Goal: Information Seeking & Learning: Learn about a topic

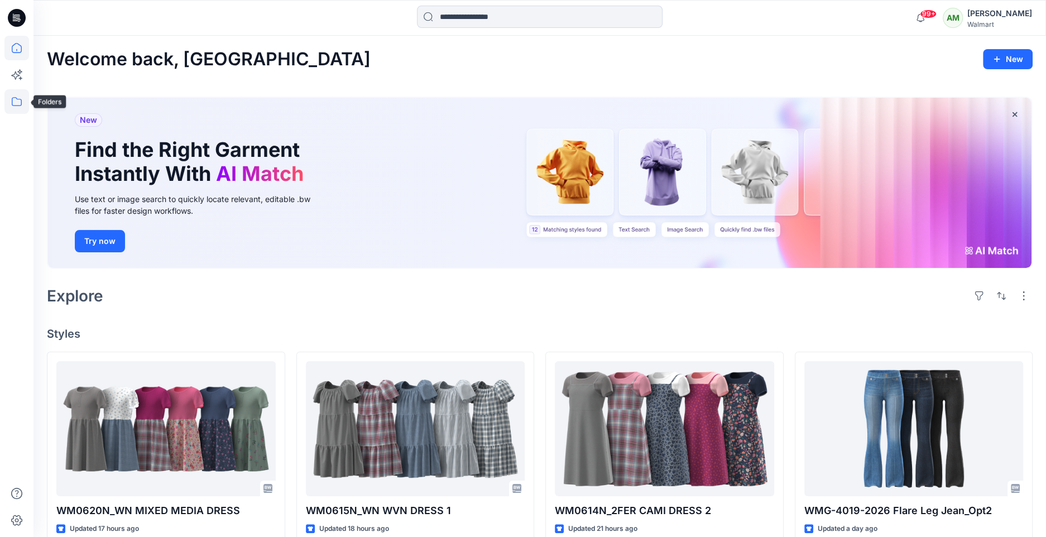
click at [12, 94] on icon at bounding box center [16, 101] width 25 height 25
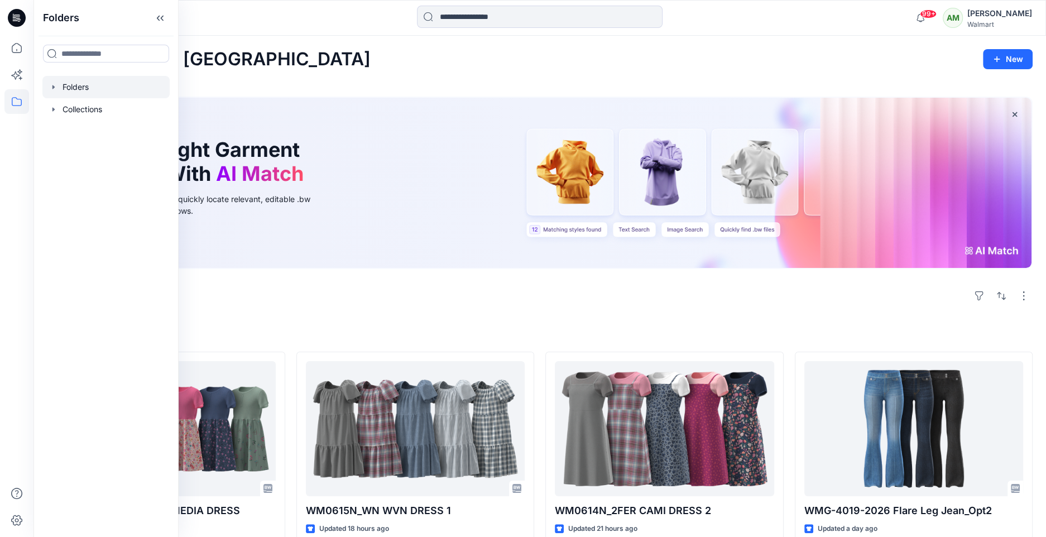
click at [54, 84] on icon "button" at bounding box center [53, 87] width 9 height 9
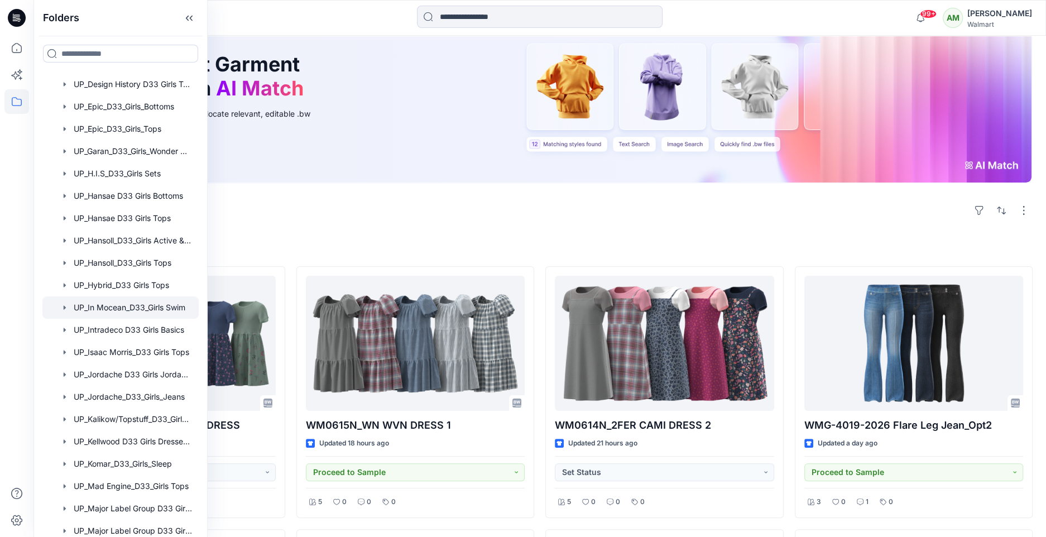
scroll to position [807, 0]
click at [118, 393] on div at bounding box center [120, 396] width 156 height 22
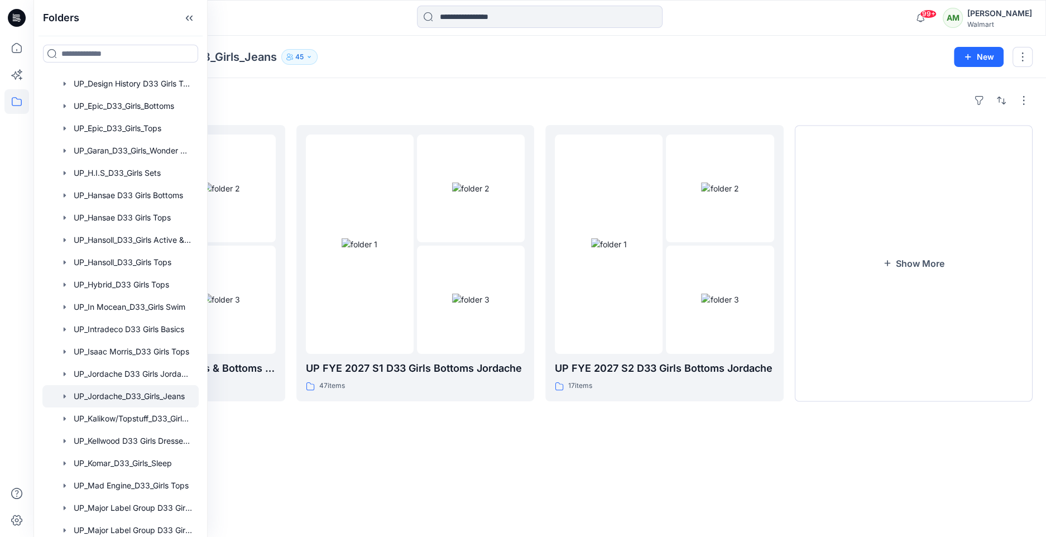
click at [356, 494] on div "Folders UP FYE 2027 S3 D33 Girls Tops & Bottoms Jordache 26 items UP FYE 2027 S…" at bounding box center [539, 307] width 1013 height 459
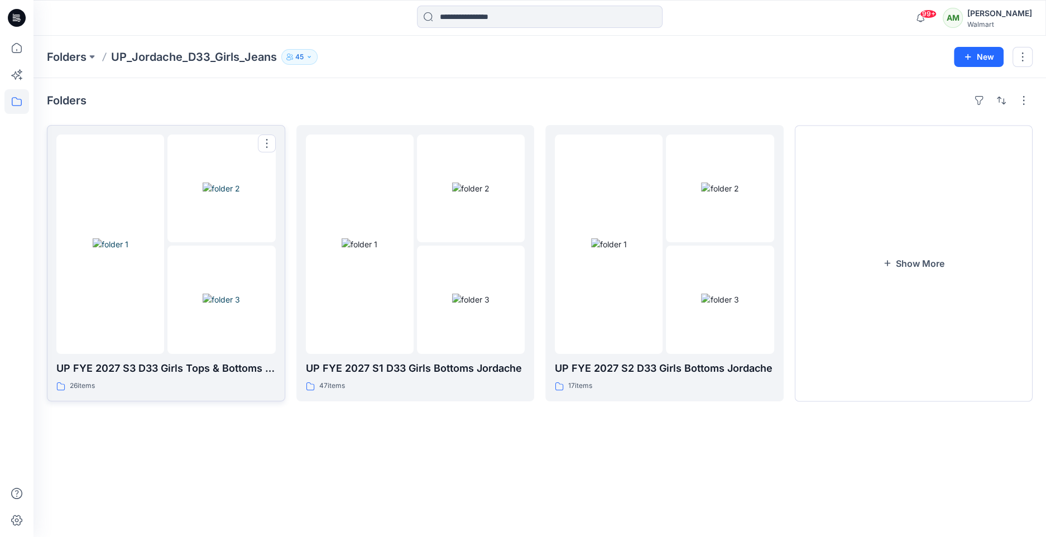
click at [209, 294] on img at bounding box center [221, 300] width 37 height 12
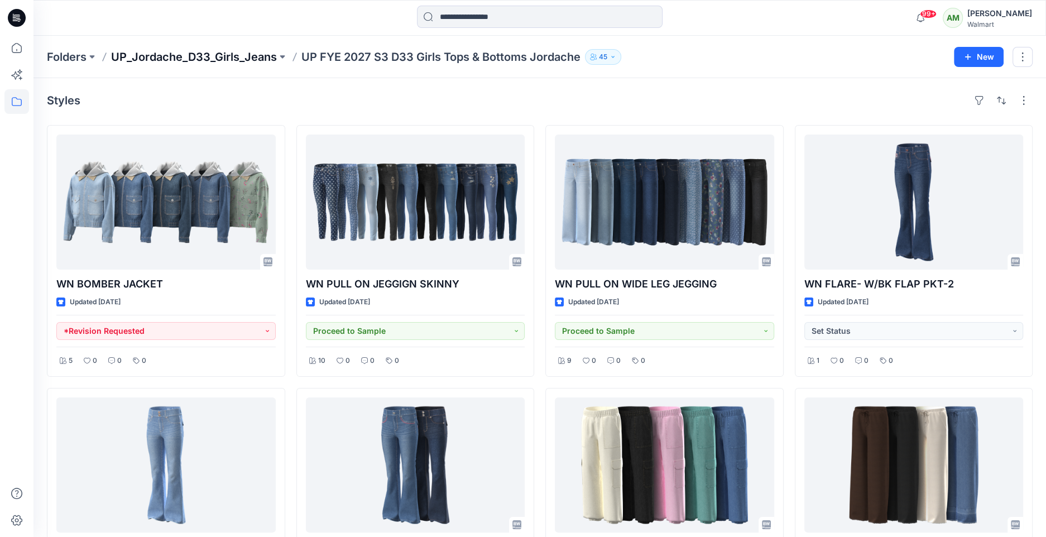
click at [263, 57] on p "UP_Jordache_D33_Girls_Jeans" at bounding box center [194, 57] width 166 height 16
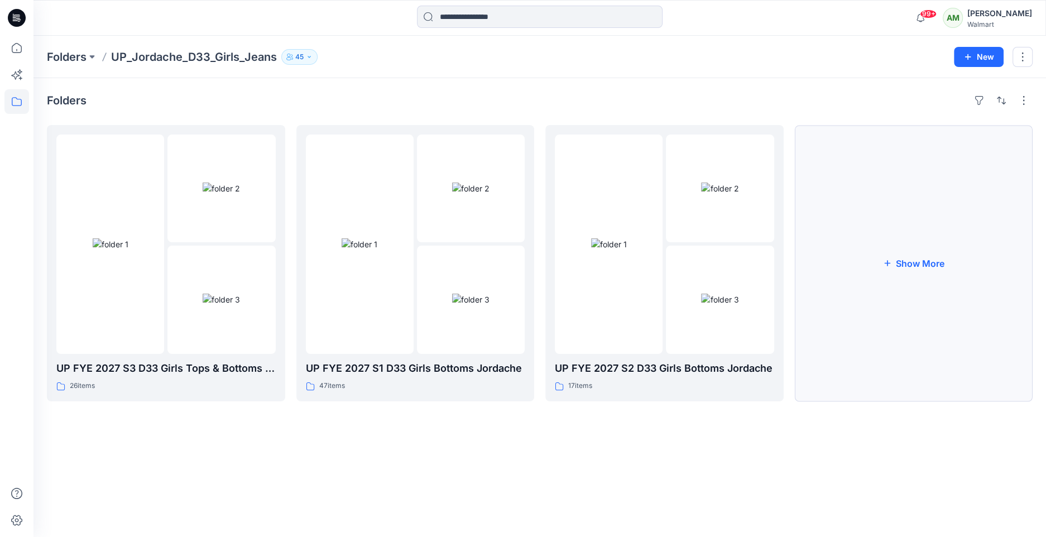
click at [951, 243] on button "Show More" at bounding box center [914, 263] width 238 height 276
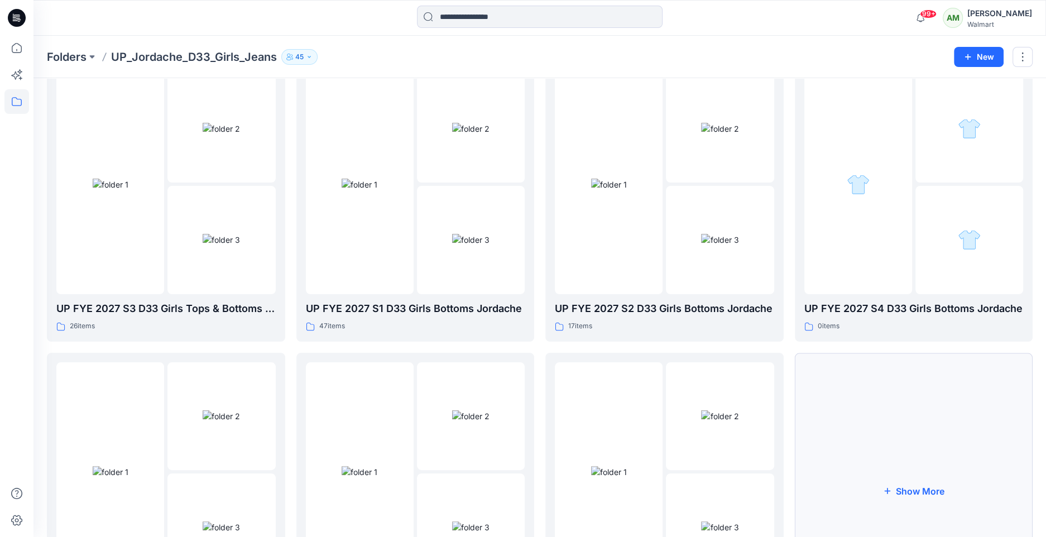
scroll to position [182, 0]
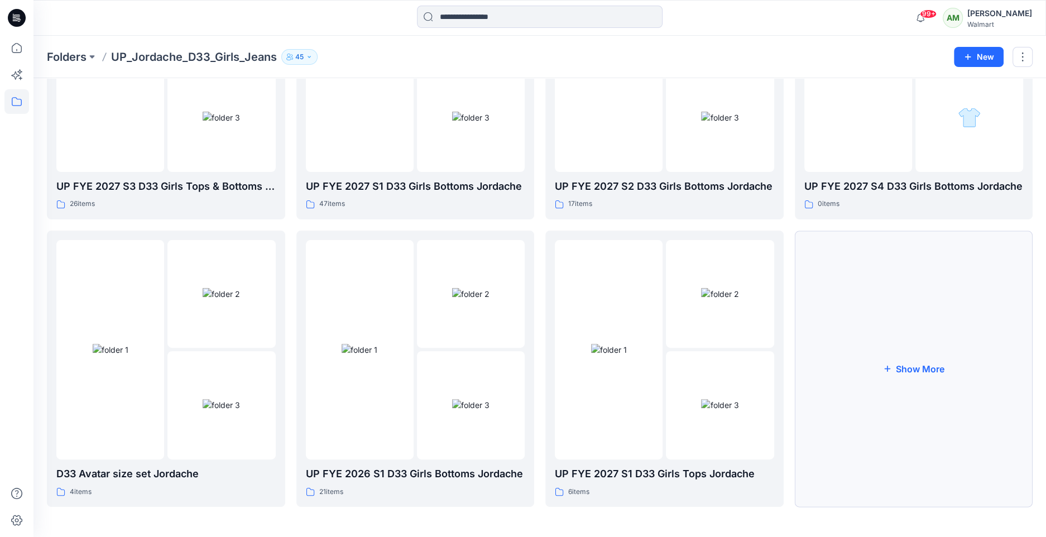
click at [903, 363] on button "Show More" at bounding box center [914, 369] width 238 height 276
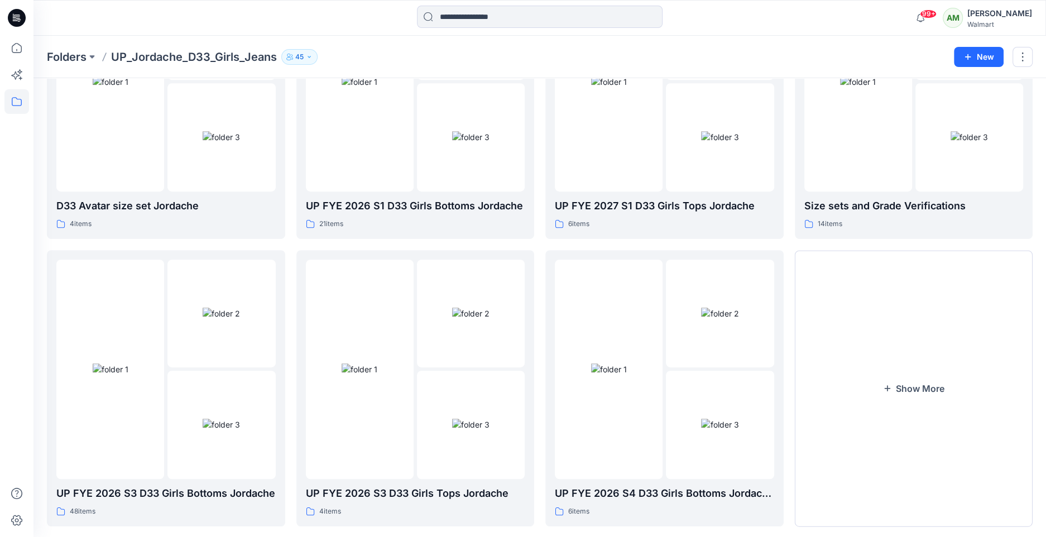
scroll to position [469, 0]
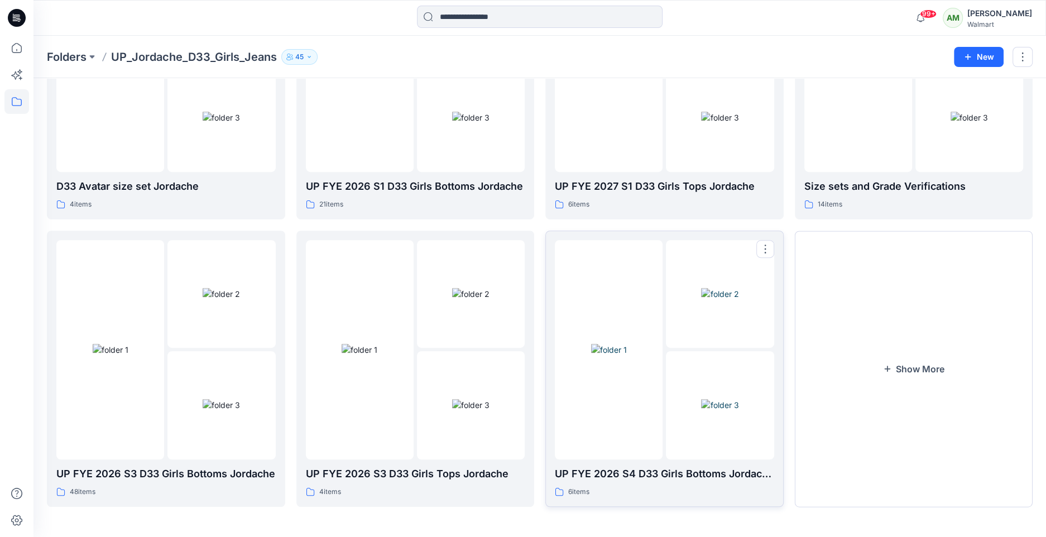
click at [708, 399] on img at bounding box center [719, 405] width 37 height 12
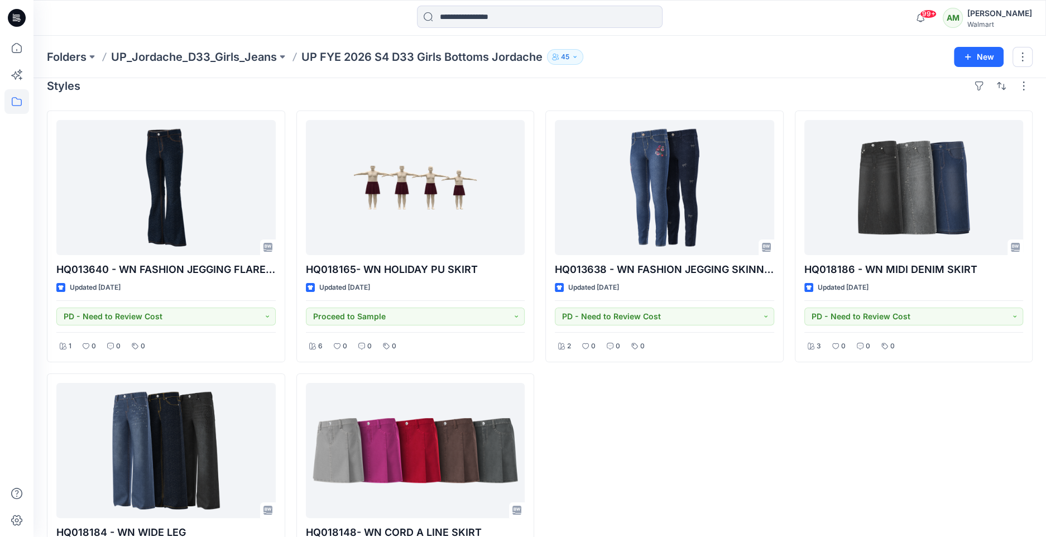
scroll to position [24, 0]
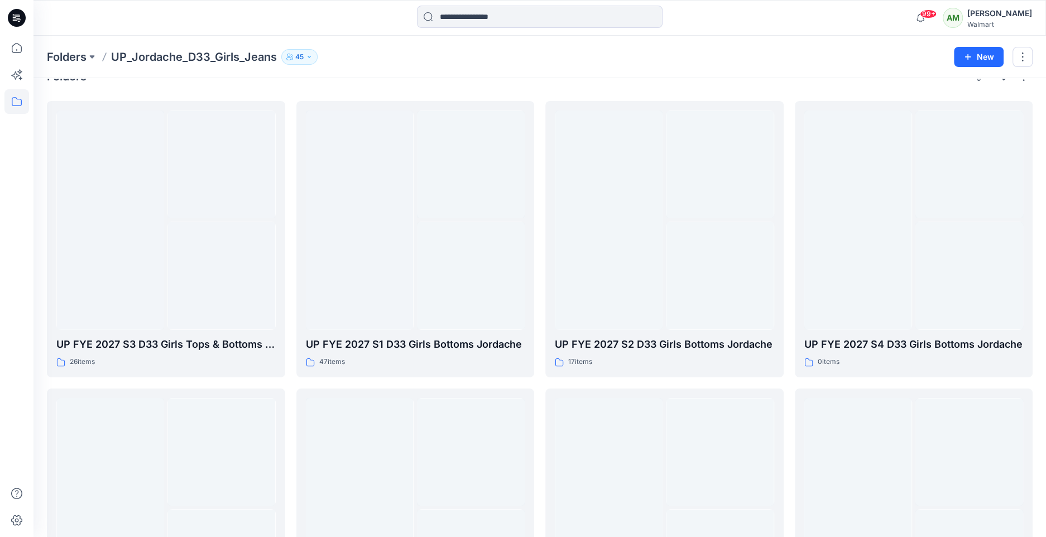
scroll to position [469, 0]
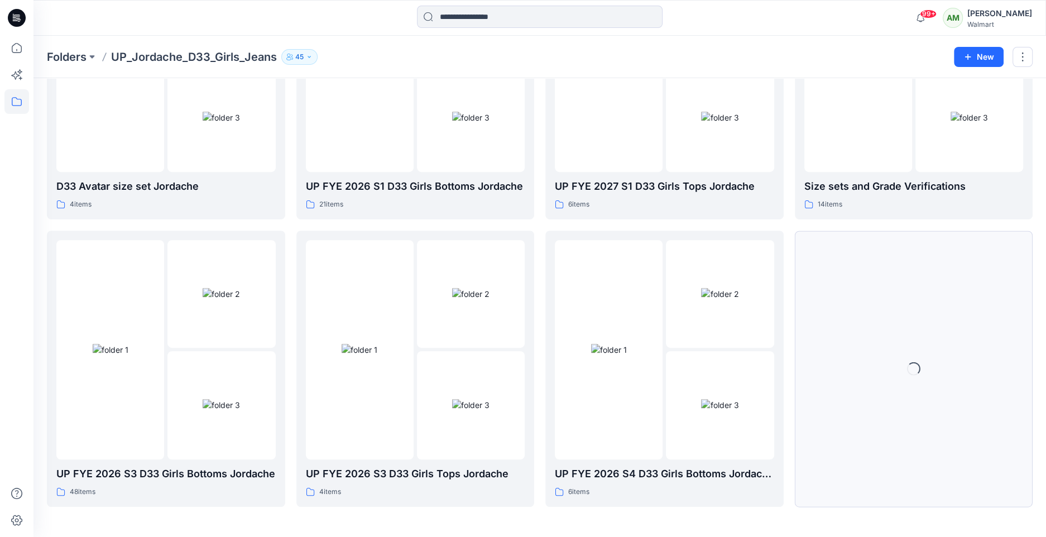
click at [912, 391] on button "Loading..." at bounding box center [914, 369] width 238 height 276
click at [908, 339] on button "Show More" at bounding box center [914, 369] width 238 height 276
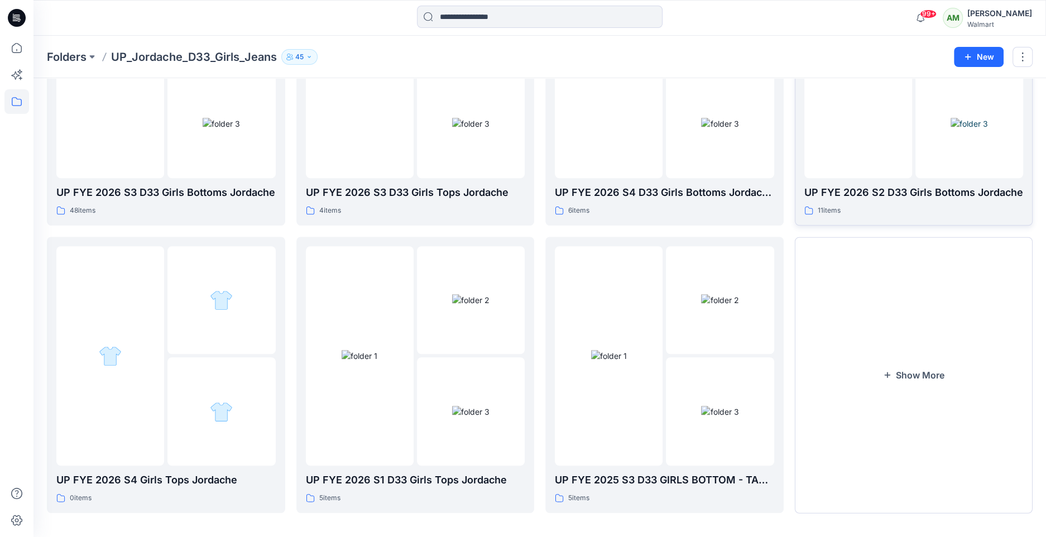
scroll to position [753, 0]
click at [377, 360] on img at bounding box center [360, 354] width 36 height 12
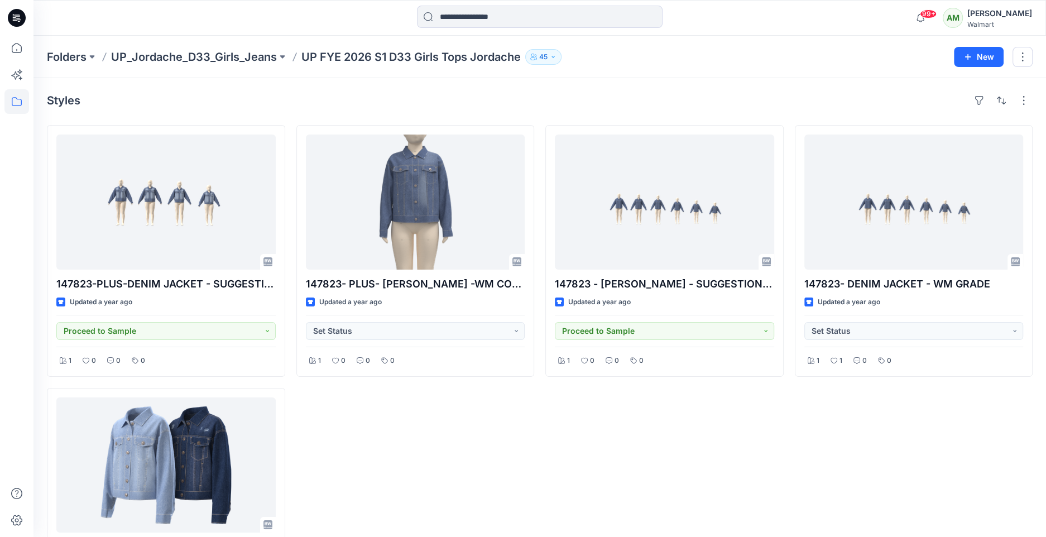
scroll to position [753, 0]
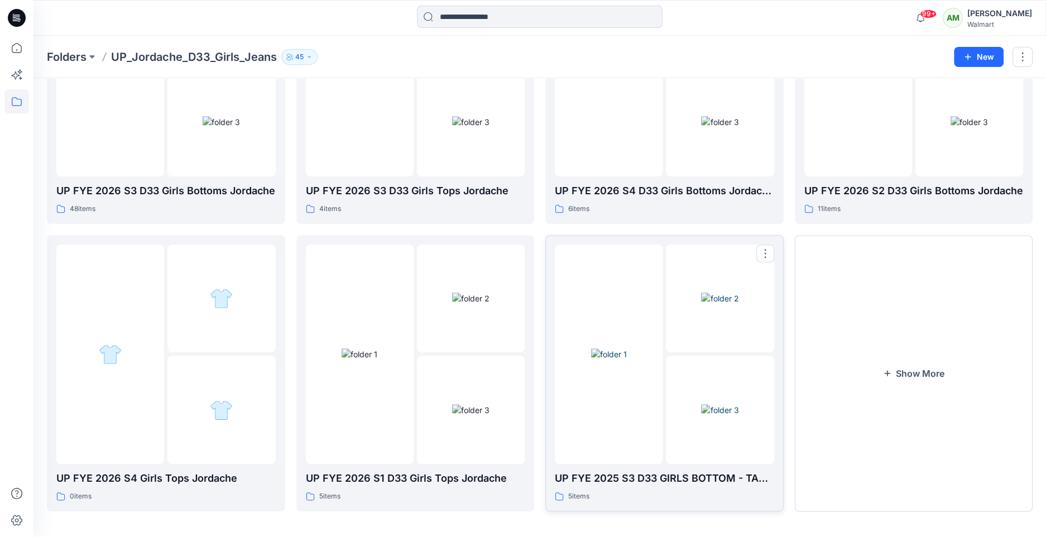
click at [626, 348] on img at bounding box center [609, 354] width 36 height 12
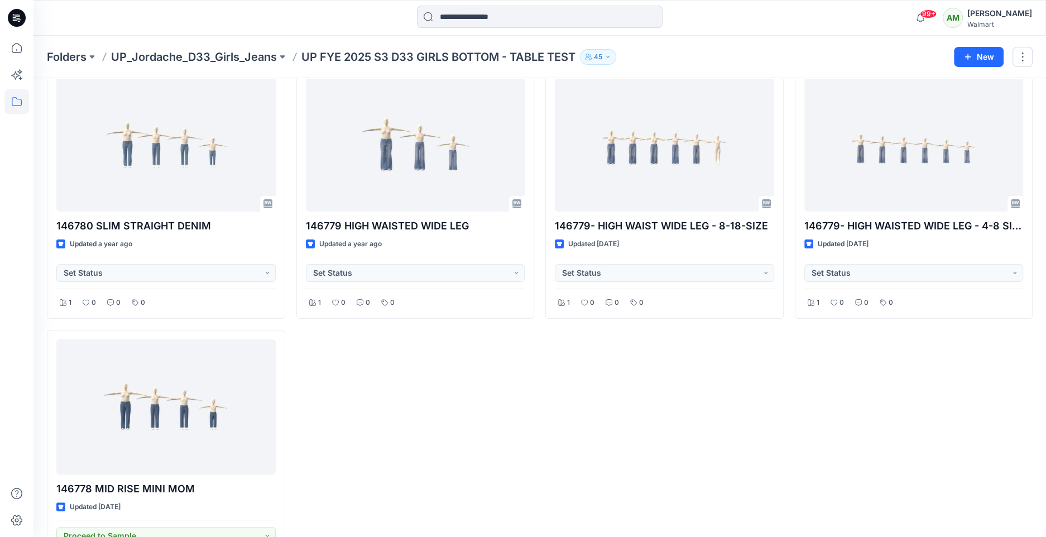
scroll to position [37, 0]
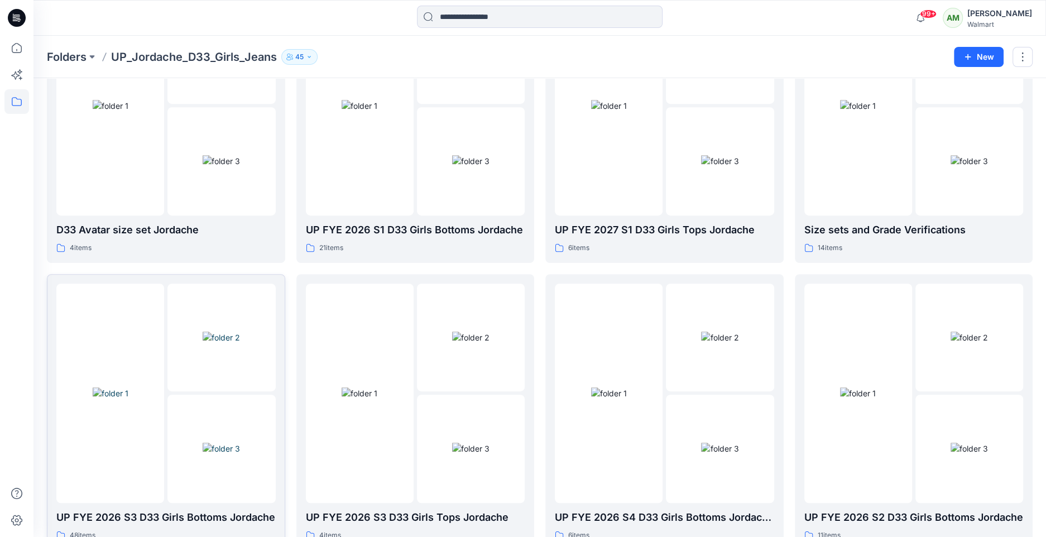
scroll to position [421, 0]
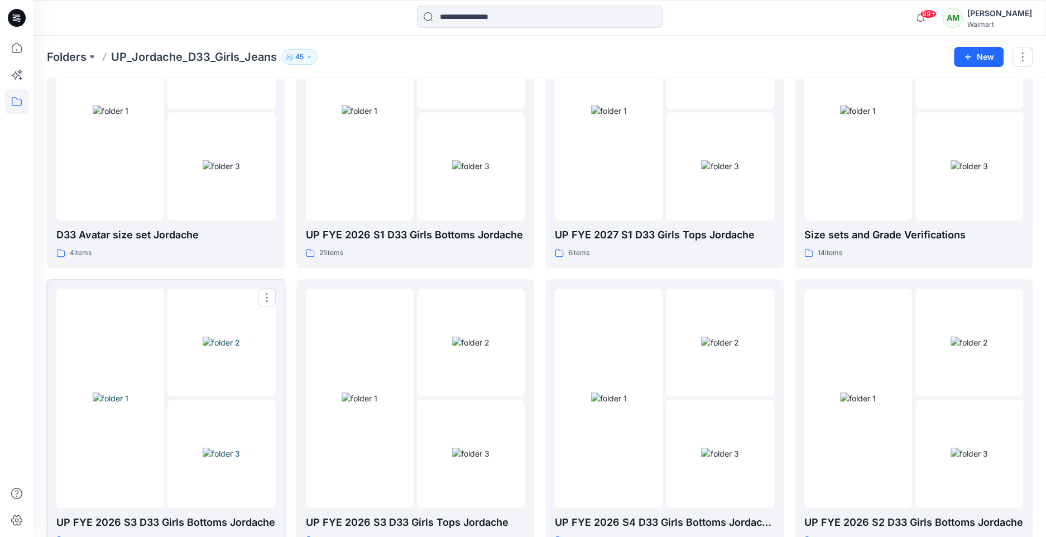
click at [203, 448] on img at bounding box center [221, 454] width 37 height 12
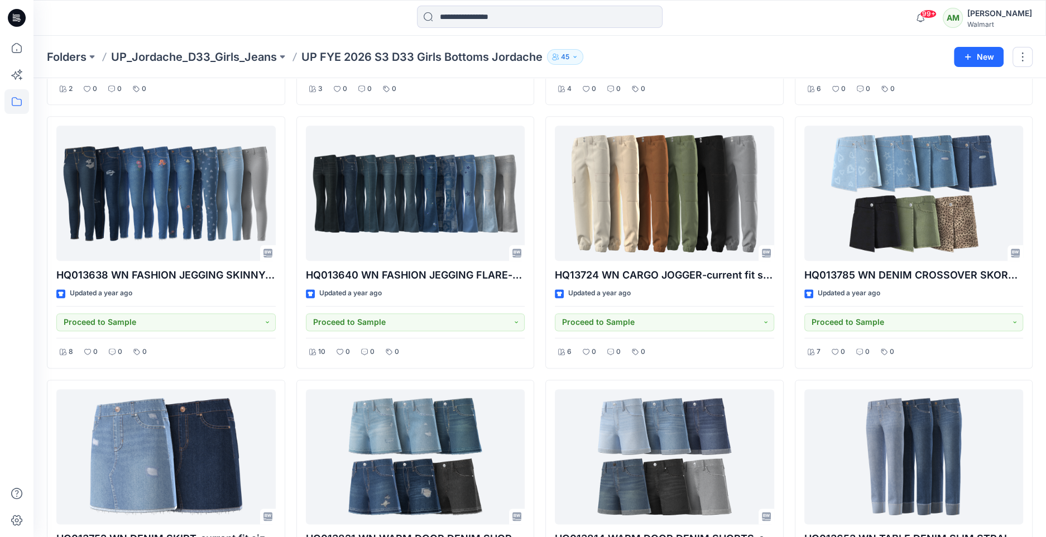
scroll to position [1322, 0]
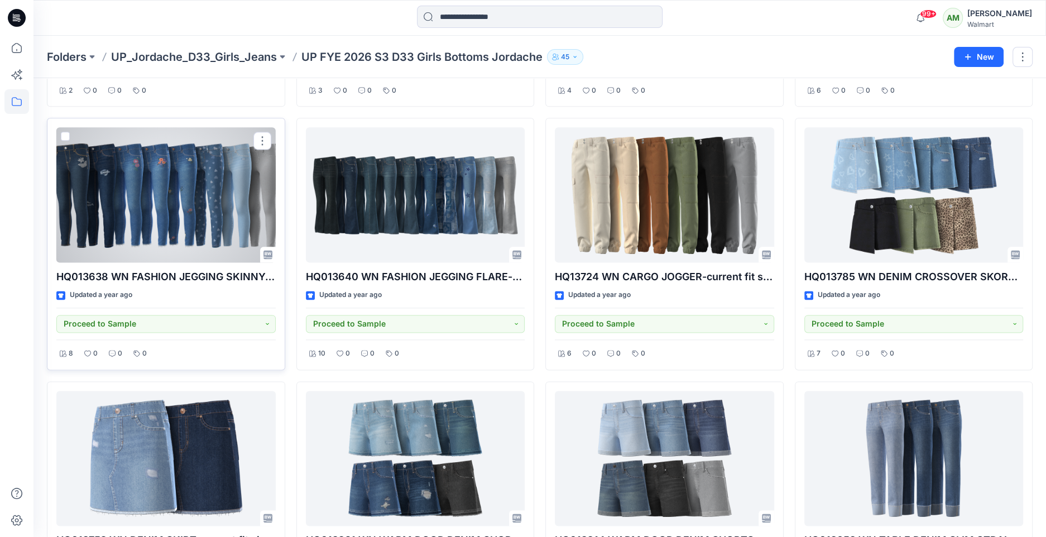
click at [204, 193] on div at bounding box center [165, 194] width 219 height 135
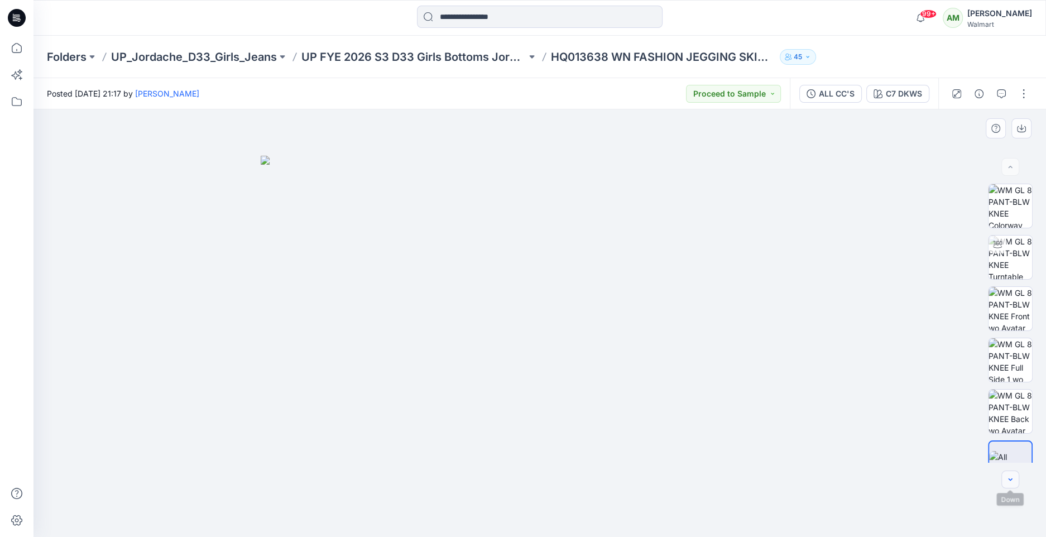
click at [1007, 480] on icon "button" at bounding box center [1010, 479] width 9 height 9
click at [1007, 480] on div at bounding box center [1011, 480] width 18 height 18
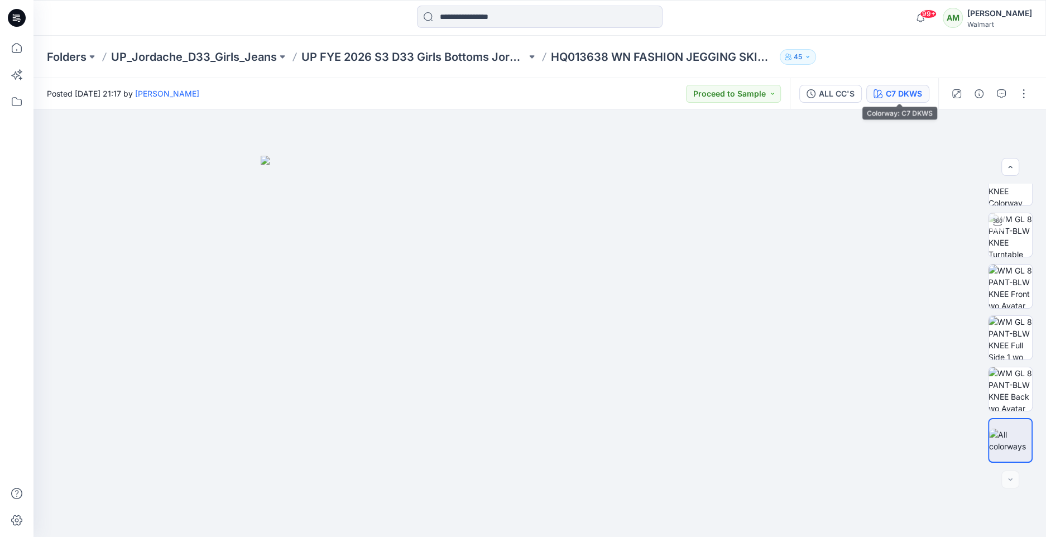
click at [891, 97] on div "C7 DKWS" at bounding box center [904, 94] width 36 height 12
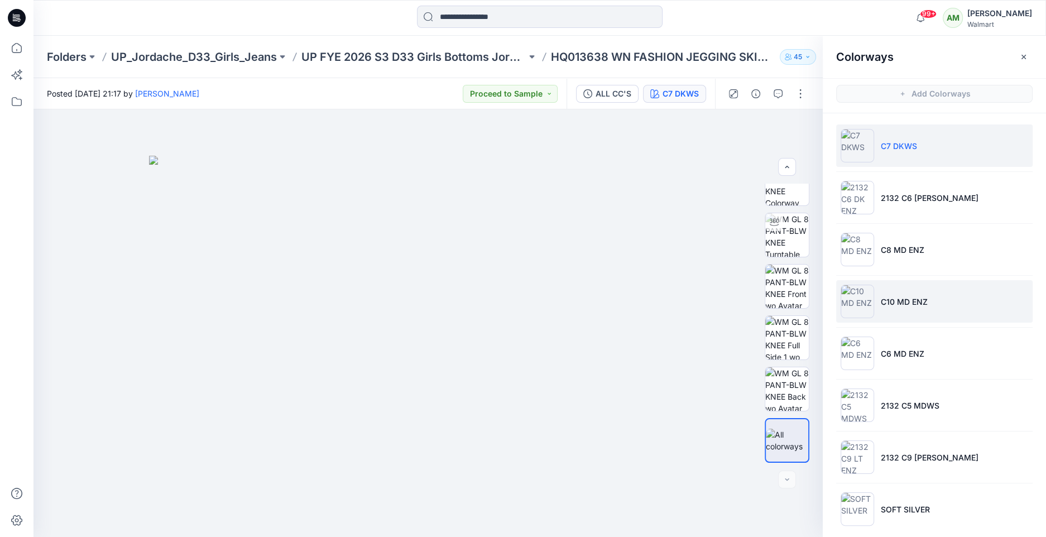
click at [920, 300] on p "C10 MD ENZ" at bounding box center [904, 302] width 47 height 12
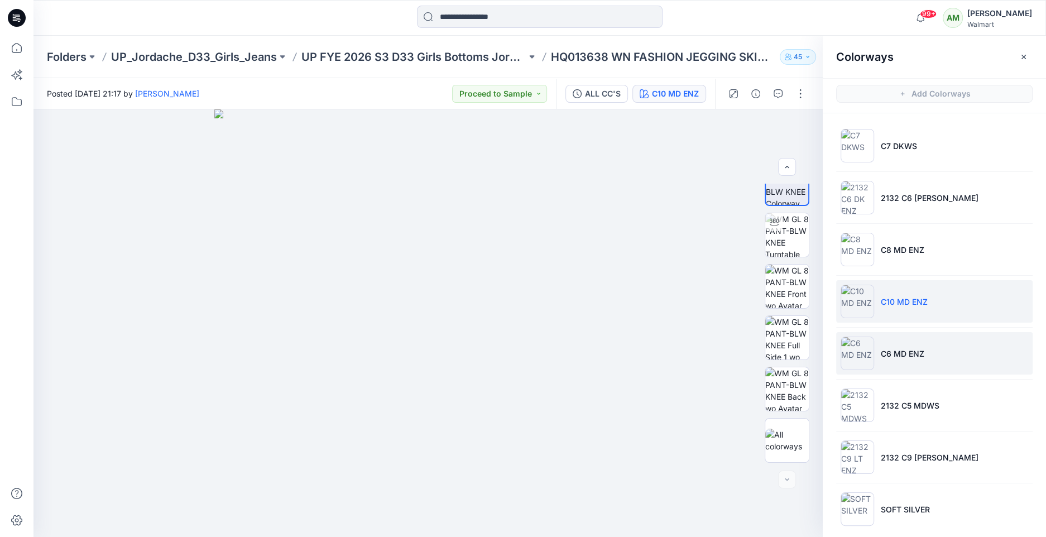
click at [918, 349] on p "C6 MD ENZ" at bounding box center [903, 354] width 44 height 12
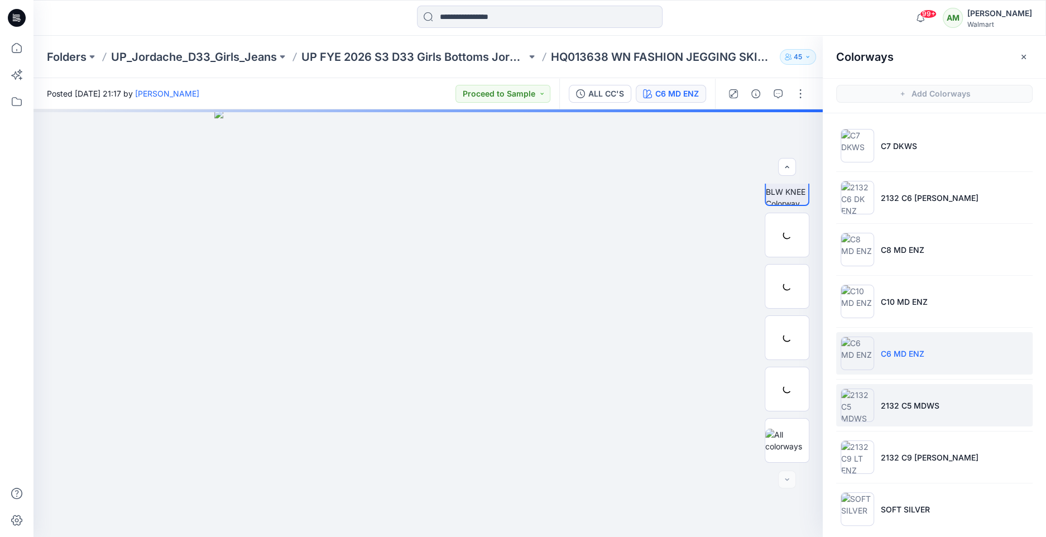
click at [909, 400] on p "2132 C5 MDWS" at bounding box center [910, 406] width 59 height 12
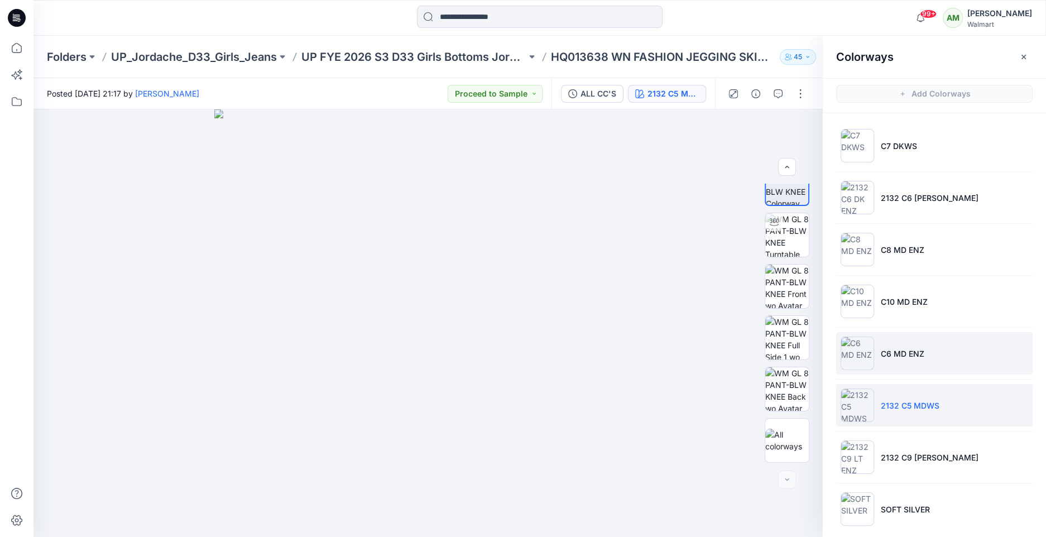
click at [911, 356] on p "C6 MD ENZ" at bounding box center [903, 354] width 44 height 12
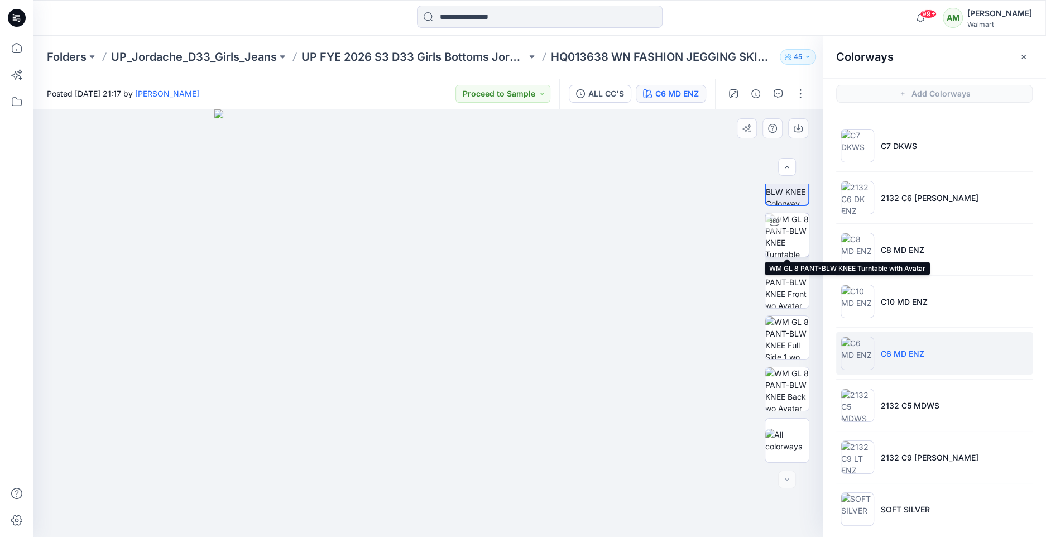
click at [788, 233] on img at bounding box center [787, 235] width 44 height 44
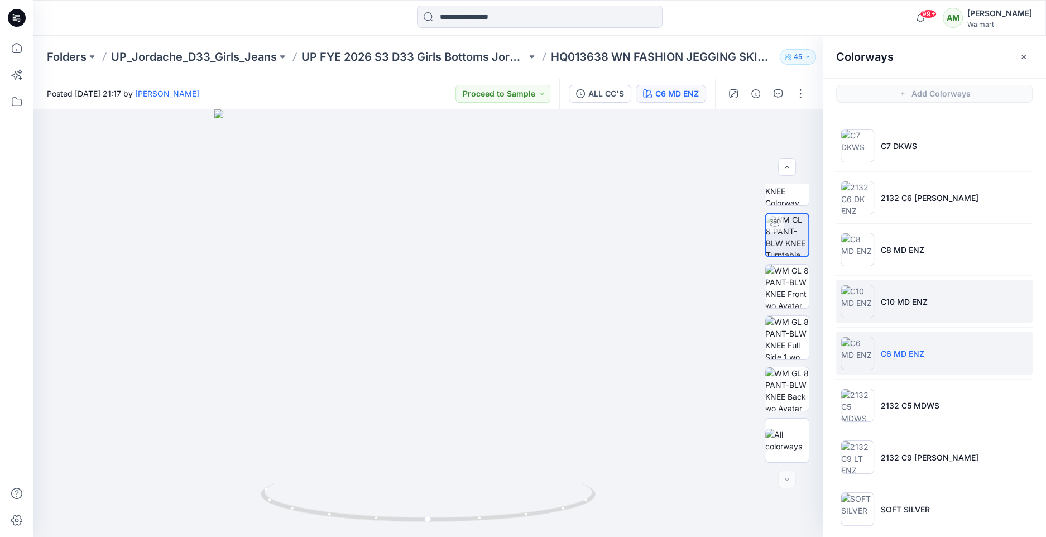
click at [908, 309] on li "C10 MD ENZ" at bounding box center [934, 301] width 197 height 42
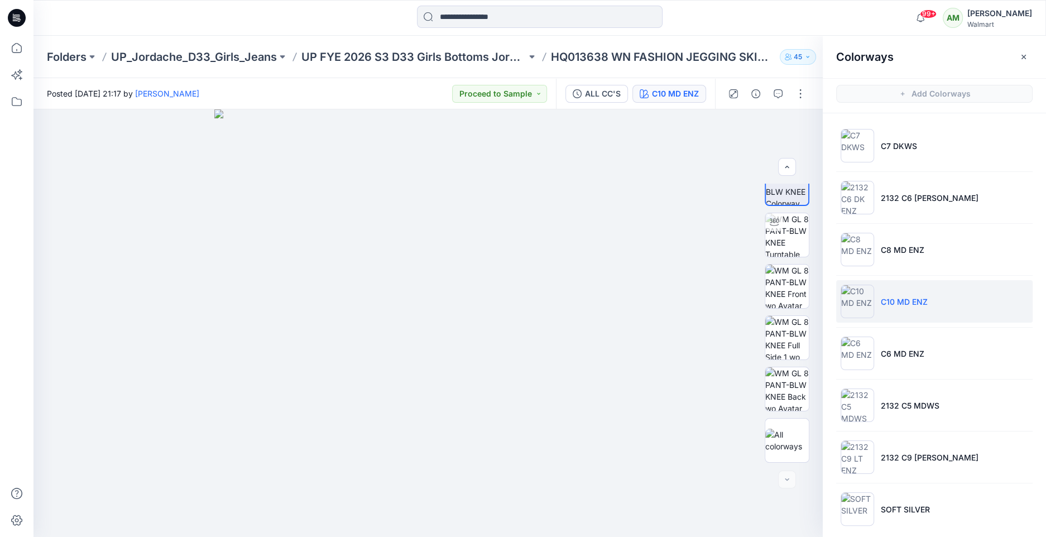
click at [924, 272] on ul "C7 DKWS 2132 C6 [PERSON_NAME] C8 MD [PERSON_NAME] C10 MD ENZ C6 MD ENZ 2132 C5 …" at bounding box center [934, 327] width 223 height 428
click at [925, 252] on li "C8 MD ENZ" at bounding box center [934, 249] width 197 height 42
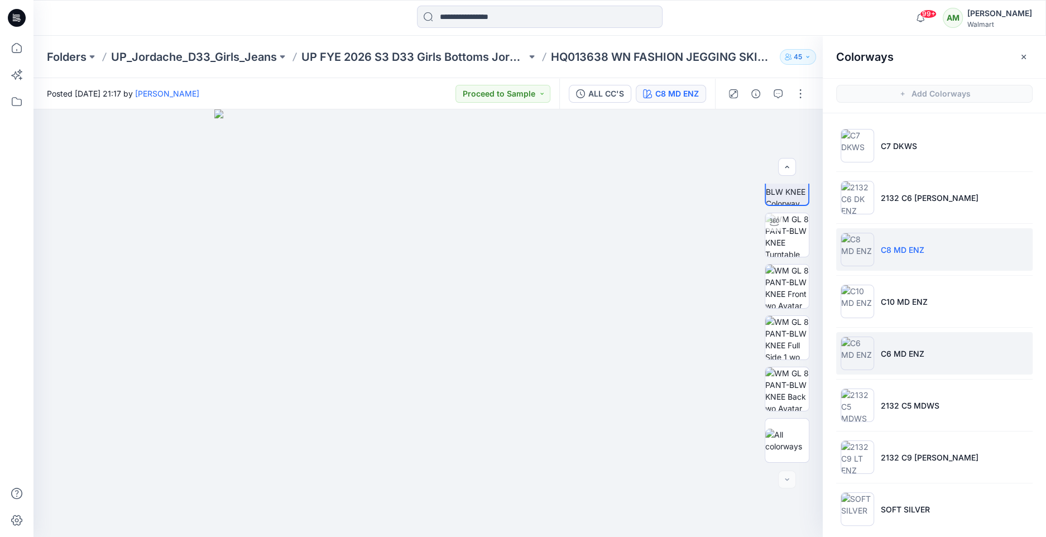
click at [913, 353] on p "C6 MD ENZ" at bounding box center [903, 354] width 44 height 12
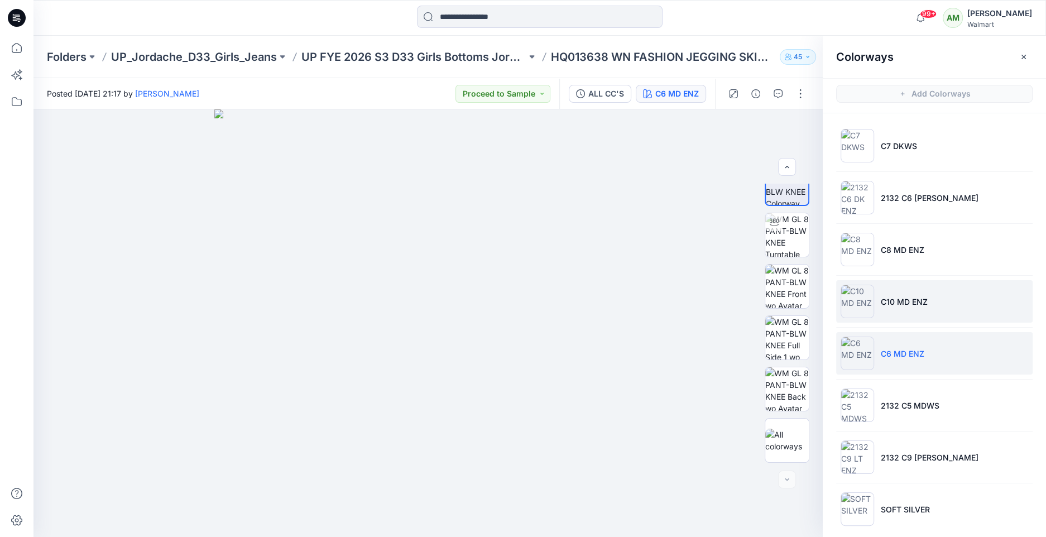
click at [916, 300] on p "C10 MD ENZ" at bounding box center [904, 302] width 47 height 12
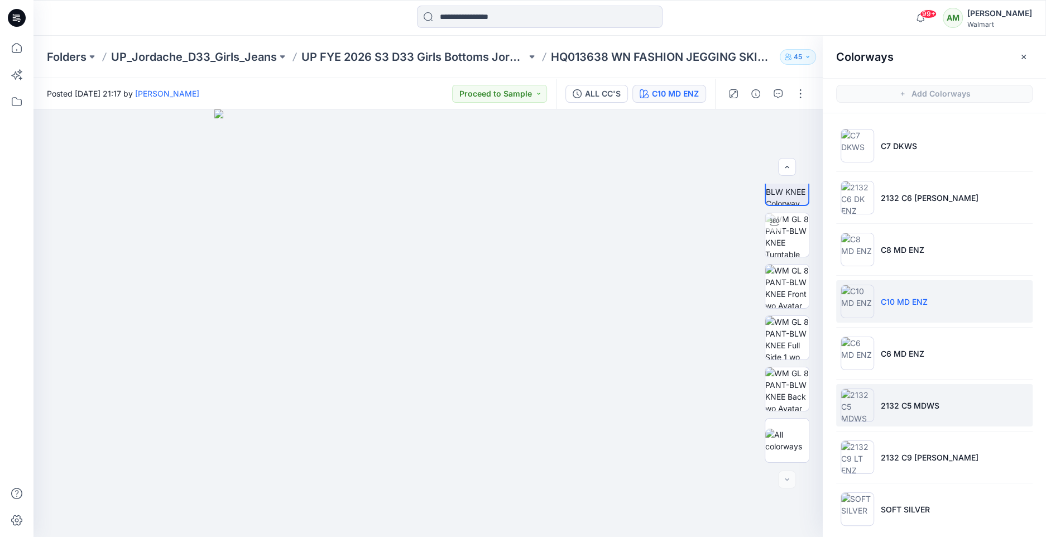
click at [899, 400] on p "2132 C5 MDWS" at bounding box center [910, 406] width 59 height 12
click at [912, 291] on li "C10 MD ENZ" at bounding box center [934, 301] width 197 height 42
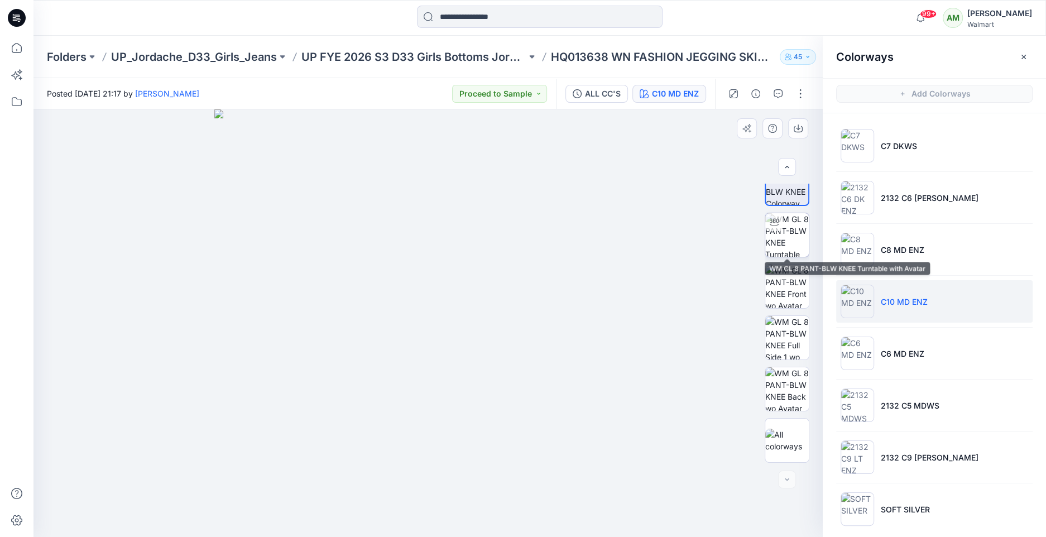
click at [797, 242] on img at bounding box center [787, 235] width 44 height 44
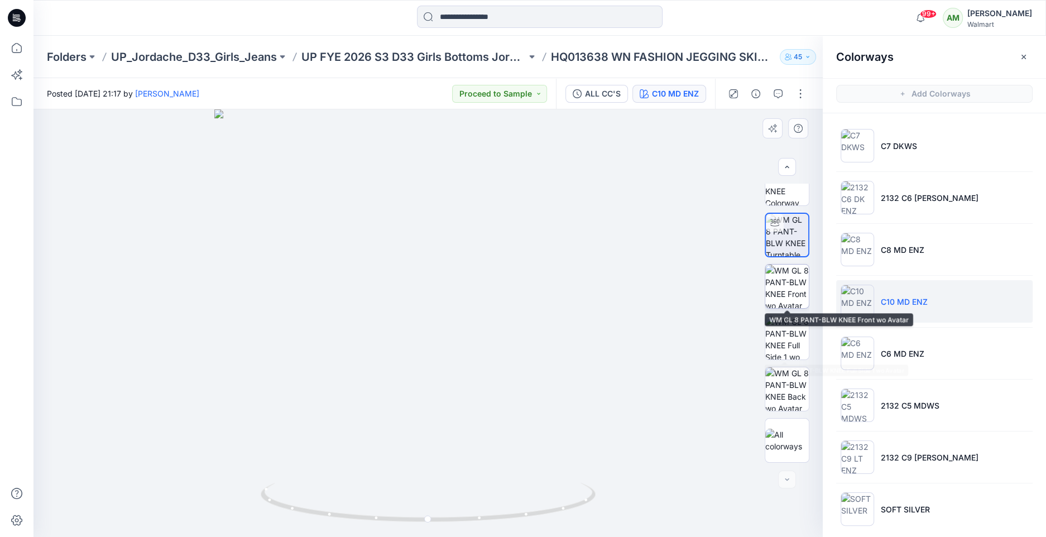
click at [794, 275] on img at bounding box center [787, 287] width 44 height 44
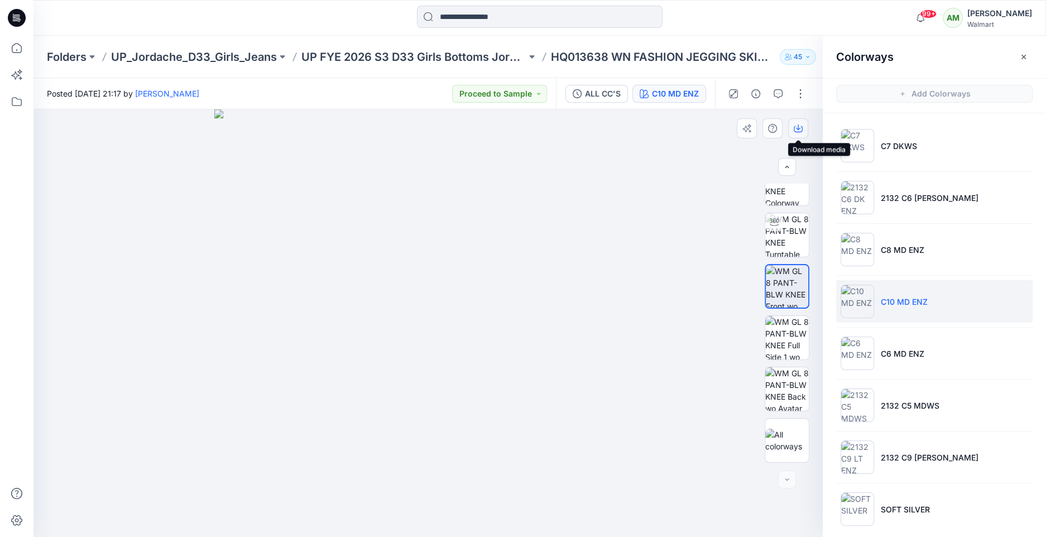
click at [796, 124] on icon "button" at bounding box center [798, 128] width 9 height 9
